Goal: Information Seeking & Learning: Learn about a topic

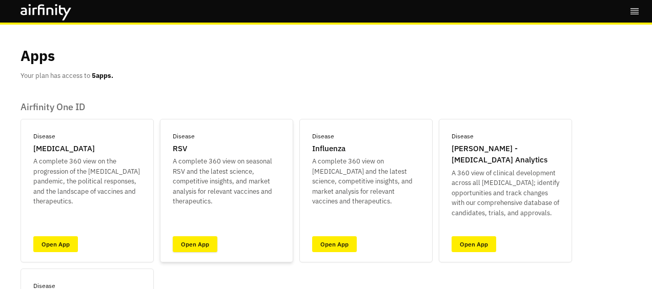
click at [197, 246] on link "Open App" at bounding box center [195, 244] width 45 height 16
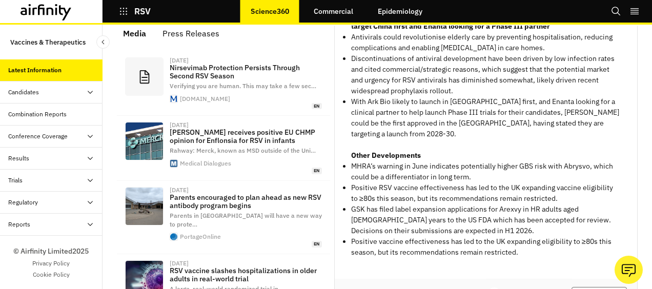
scroll to position [364, 0]
click at [384, 163] on li "MHRA’s warning in June indicates potentially higher GBS risk with Abrysvo, whic…" at bounding box center [486, 171] width 270 height 22
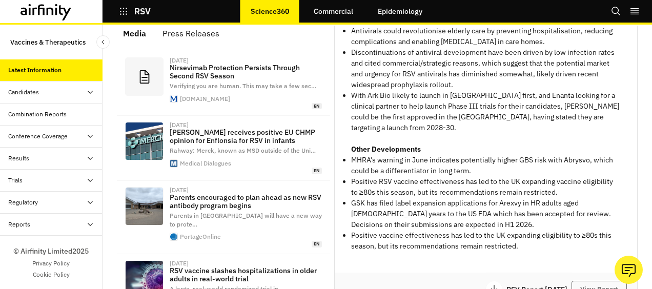
scroll to position [356, 0]
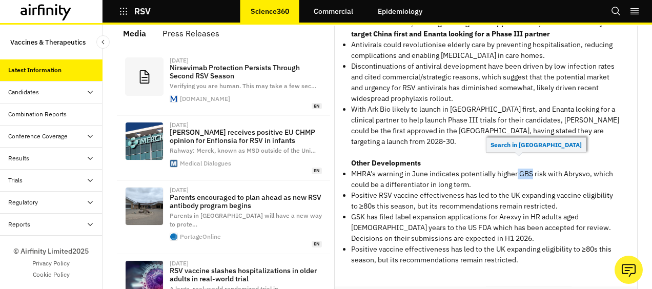
drag, startPoint x: 508, startPoint y: 162, endPoint x: 525, endPoint y: 162, distance: 16.9
click at [525, 169] on li "MHRA’s warning in June indicates potentially higher GBS risk with Abrysvo, whic…" at bounding box center [486, 180] width 270 height 22
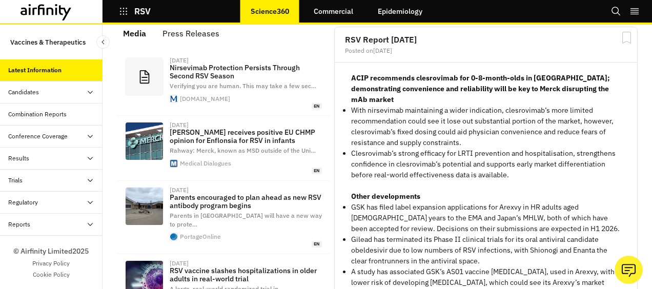
scroll to position [681, 0]
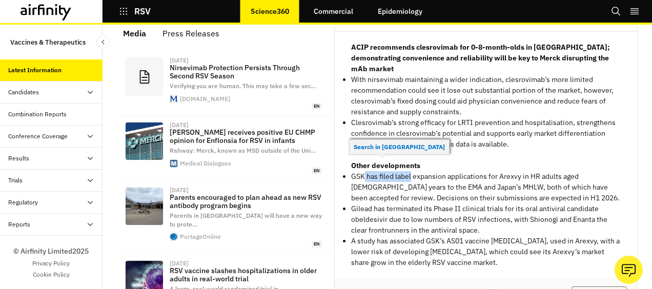
drag, startPoint x: 359, startPoint y: 165, endPoint x: 404, endPoint y: 163, distance: 44.7
click at [404, 171] on p "GSK has filed label expansion applications for Arexvy in HR adults aged [DEMOGR…" at bounding box center [486, 187] width 270 height 32
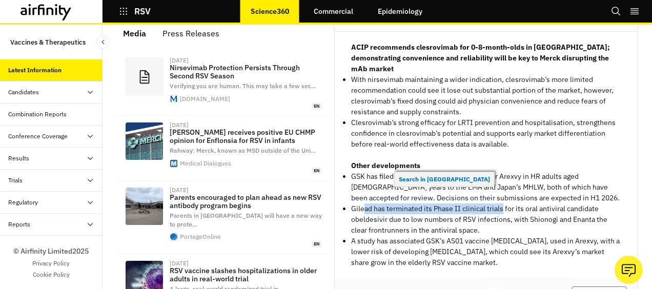
drag, startPoint x: 404, startPoint y: 163, endPoint x: 494, endPoint y: 201, distance: 97.8
click at [494, 204] on p "Gilead has terminated its Phase II clinical trials for its oral antiviral candi…" at bounding box center [486, 220] width 270 height 32
drag, startPoint x: 494, startPoint y: 201, endPoint x: 381, endPoint y: 211, distance: 112.7
click at [381, 211] on p "Gilead has terminated its Phase II clinical trials for its oral antiviral candi…" at bounding box center [486, 220] width 270 height 32
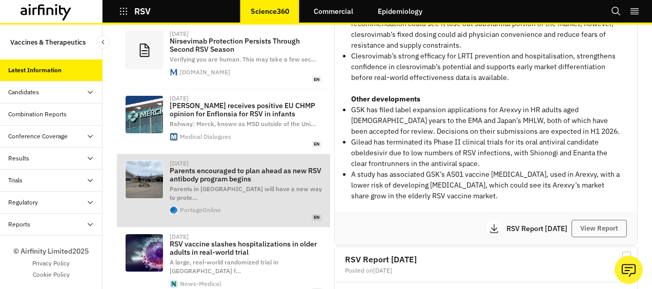
scroll to position [48, 0]
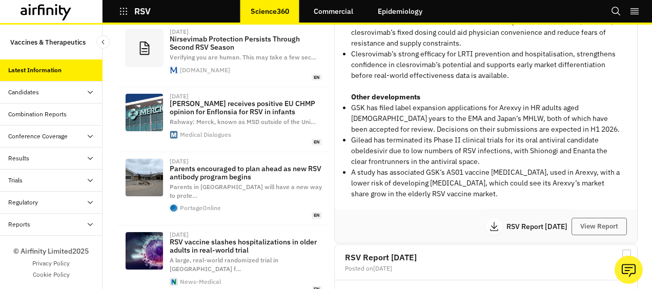
click at [57, 226] on div "Reports" at bounding box center [55, 224] width 94 height 9
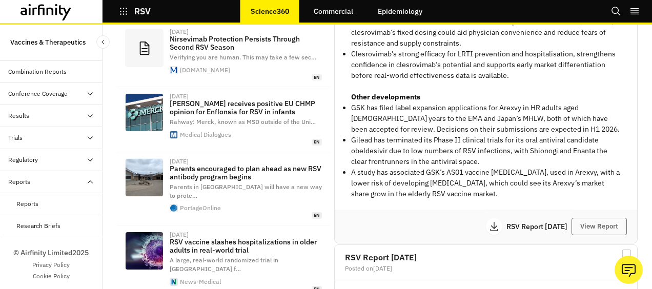
click at [31, 199] on div "Reports" at bounding box center [27, 203] width 22 height 9
